Goal: Task Accomplishment & Management: Manage account settings

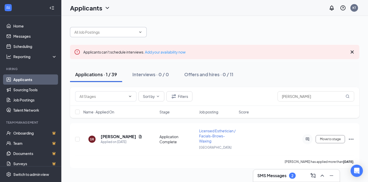
click at [91, 33] on input "text" at bounding box center [105, 32] width 62 height 6
type input "[PERSON_NAME]"
drag, startPoint x: 338, startPoint y: 19, endPoint x: 356, endPoint y: 30, distance: 21.0
click at [356, 30] on div "[PERSON_NAME] No options" at bounding box center [214, 29] width 289 height 15
click at [353, 77] on div "Applications · 1 / 39 Interviews · 0 / 0 Offers and hires · 0 / 11" at bounding box center [214, 74] width 289 height 15
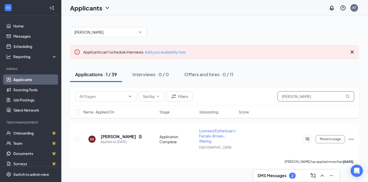
click at [344, 93] on input "[PERSON_NAME]" at bounding box center [315, 96] width 77 height 10
click at [304, 97] on input "[PERSON_NAME]" at bounding box center [315, 96] width 77 height 10
type input "S"
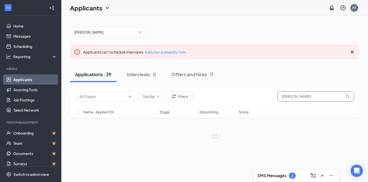
type input "[PERSON_NAME]"
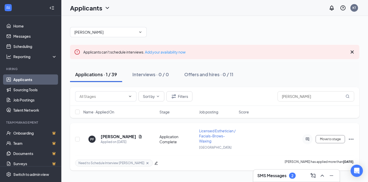
click at [124, 136] on h5 "[PERSON_NAME]" at bounding box center [119, 137] width 36 height 6
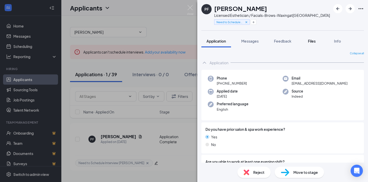
click at [308, 37] on button "Files" at bounding box center [311, 41] width 20 height 13
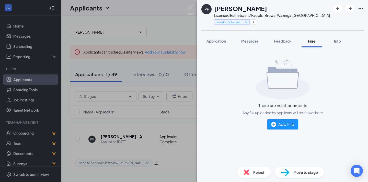
click at [313, 40] on span "Files" at bounding box center [312, 41] width 8 height 5
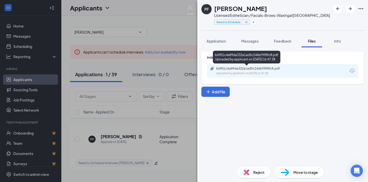
click at [271, 66] on div "b6901c4a89da332a1ad5c246bf9f89c8.pdf Uploaded by applicant on [DATE] 16:47:38" at bounding box center [282, 71] width 151 height 14
click at [272, 69] on div "b6901c4a89da332a1ad5c246bf9f89c8.pdf" at bounding box center [252, 69] width 72 height 4
